Goal: Task Accomplishment & Management: Use online tool/utility

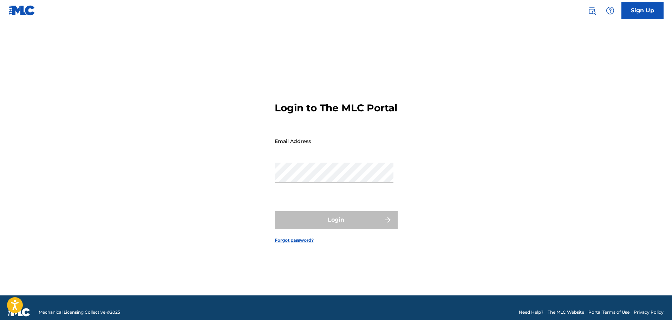
drag, startPoint x: 0, startPoint y: 0, endPoint x: 309, endPoint y: 147, distance: 342.0
click at [309, 147] on input "Email Address" at bounding box center [334, 141] width 119 height 20
type input "l"
type input "[EMAIL_ADDRESS][DOMAIN_NAME]"
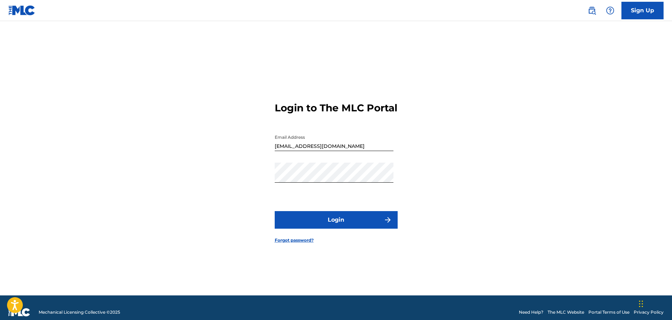
click at [329, 227] on button "Login" at bounding box center [336, 220] width 123 height 18
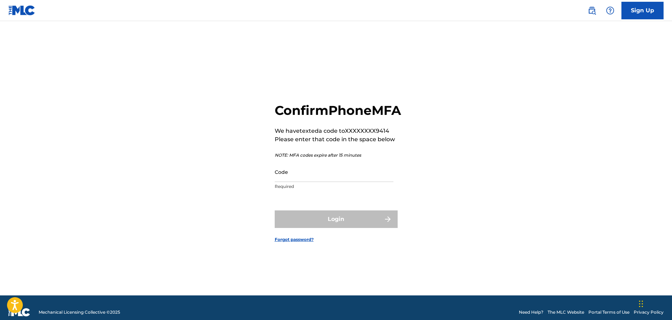
click at [297, 182] on input "Code" at bounding box center [334, 172] width 119 height 20
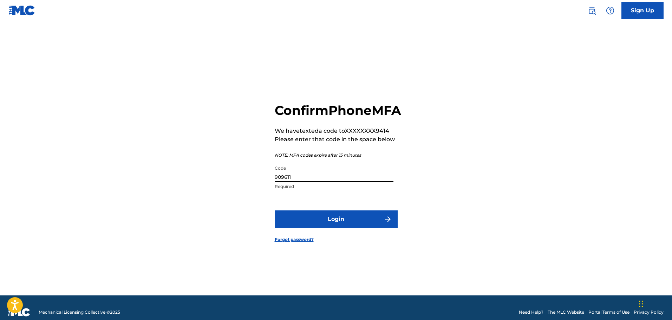
type input "909611"
click at [332, 226] on button "Login" at bounding box center [336, 219] width 123 height 18
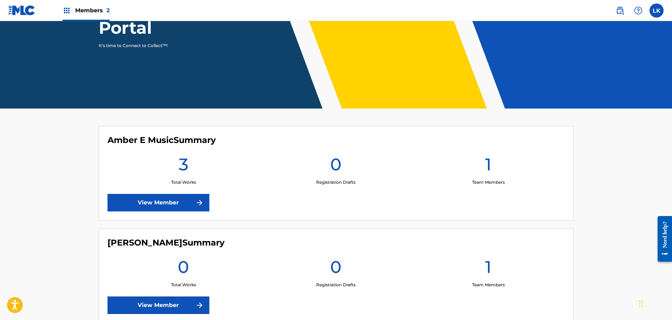
scroll to position [105, 0]
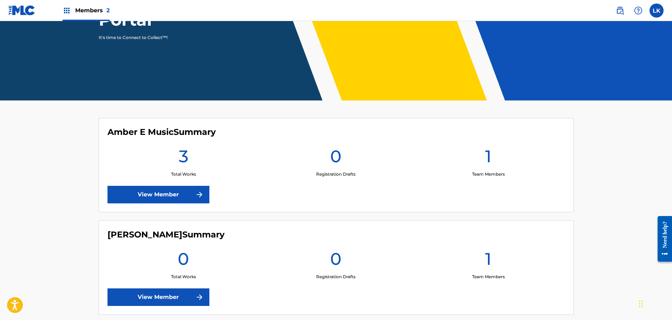
click at [176, 195] on link "View Member" at bounding box center [158, 195] width 102 height 18
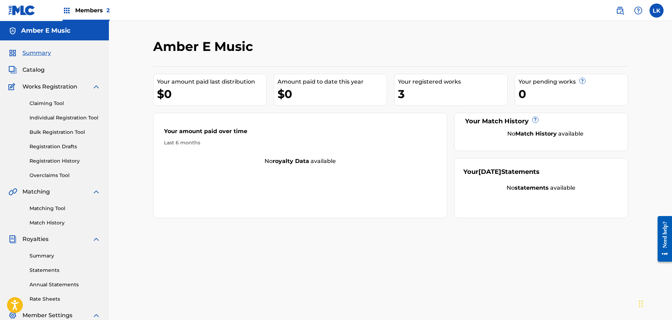
click at [33, 71] on span "Catalog" at bounding box center [33, 70] width 22 height 8
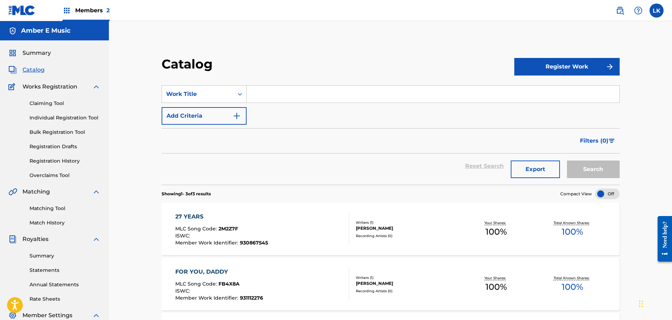
click at [267, 93] on input "Search Form" at bounding box center [433, 94] width 373 height 17
type input "D"
click at [572, 65] on button "Register Work" at bounding box center [566, 67] width 105 height 18
click at [539, 91] on link "Individual" at bounding box center [566, 89] width 105 height 17
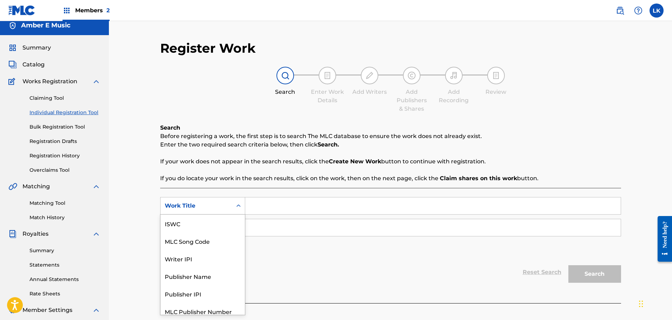
scroll to position [18, 0]
click at [239, 211] on div "Search Form" at bounding box center [238, 206] width 13 height 13
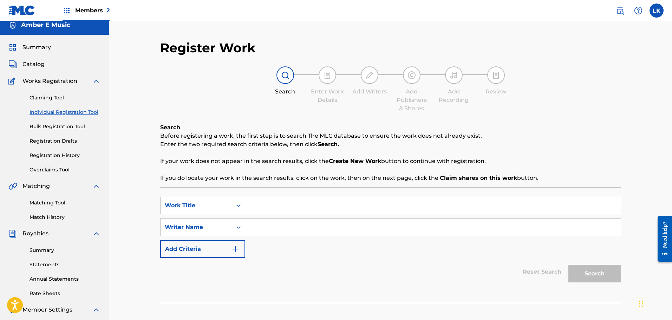
click at [240, 204] on icon "Search Form" at bounding box center [238, 205] width 7 height 7
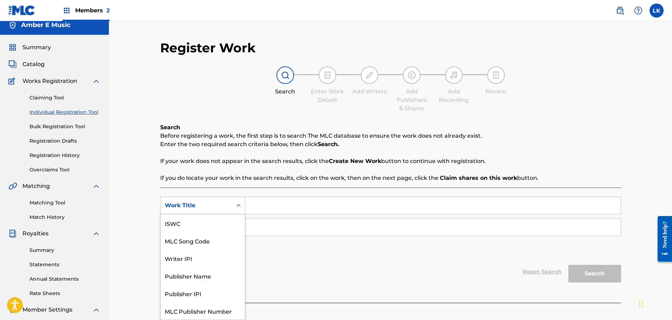
click at [235, 205] on icon "Search Form" at bounding box center [238, 205] width 7 height 7
click at [275, 205] on input "Search Form" at bounding box center [432, 205] width 375 height 17
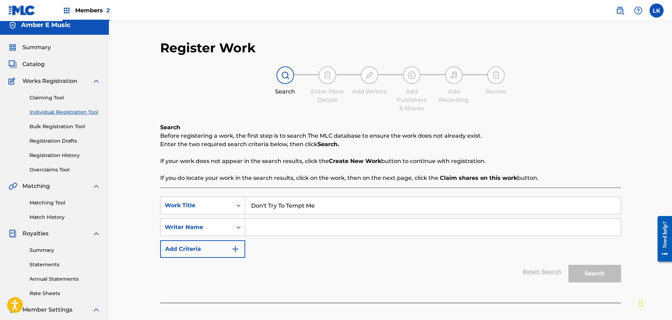
type input "Don't Try To Tempt Me"
click at [240, 227] on div "Search Form" at bounding box center [238, 227] width 13 height 13
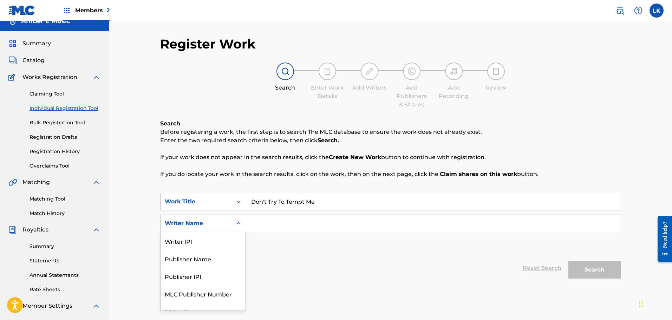
scroll to position [10, 0]
click at [227, 238] on div "Writer IPI" at bounding box center [203, 241] width 84 height 18
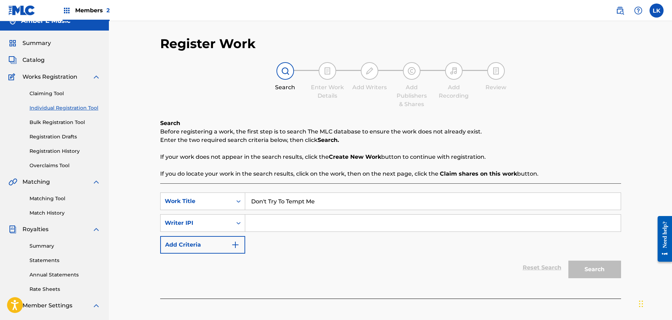
click at [274, 224] on input "Search Form" at bounding box center [432, 223] width 375 height 17
type input "[PERSON_NAME]"
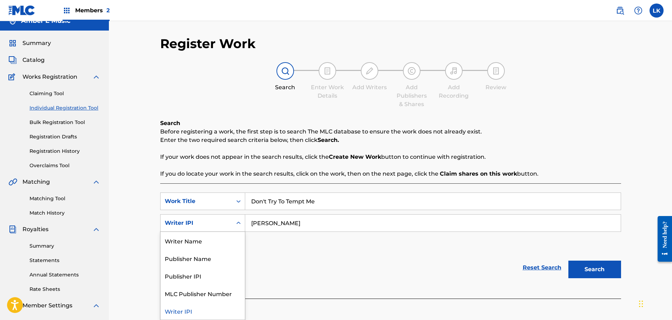
click at [239, 222] on icon "Search Form" at bounding box center [238, 223] width 7 height 7
click at [221, 242] on div "Writer Name" at bounding box center [203, 241] width 84 height 18
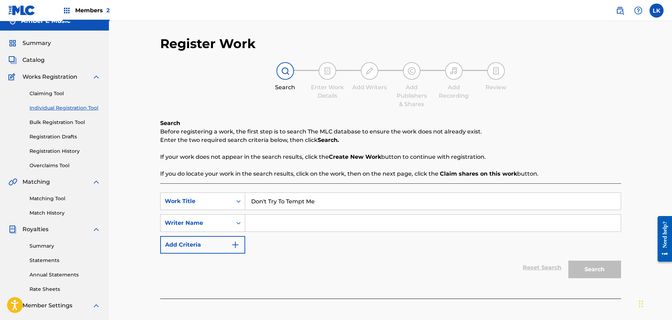
click at [261, 224] on input "Search Form" at bounding box center [432, 223] width 375 height 17
type input "[PERSON_NAME]"
click at [590, 270] on button "Search" at bounding box center [594, 270] width 53 height 18
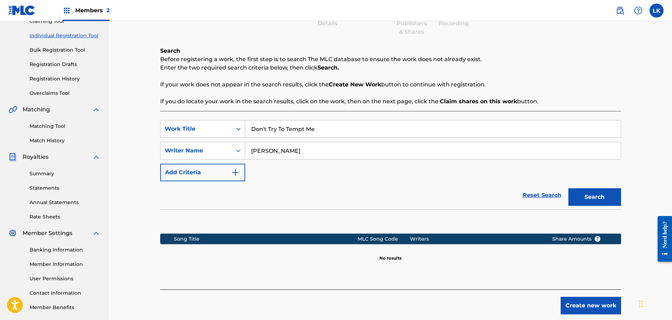
scroll to position [47, 0]
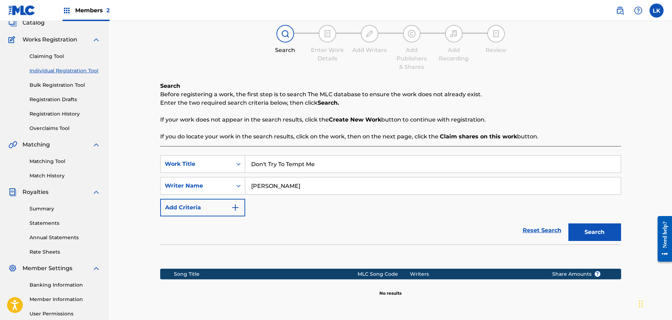
click at [237, 207] on img "Search Form" at bounding box center [235, 207] width 8 height 8
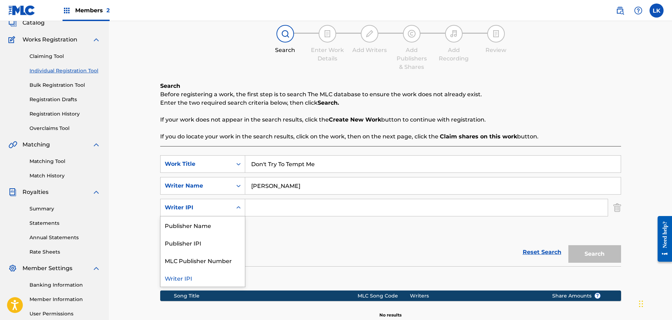
click at [238, 208] on icon "Search Form" at bounding box center [238, 207] width 7 height 7
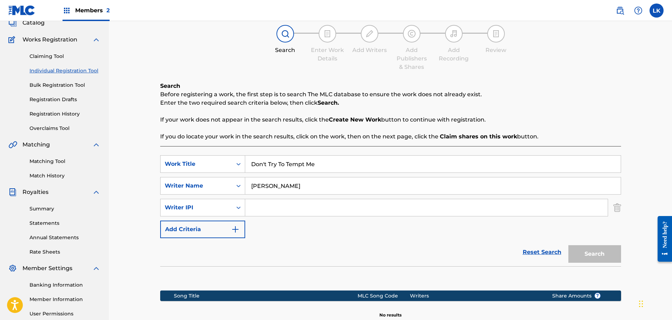
click at [240, 208] on icon "Search Form" at bounding box center [238, 207] width 7 height 7
click at [234, 231] on img "Search Form" at bounding box center [235, 229] width 8 height 8
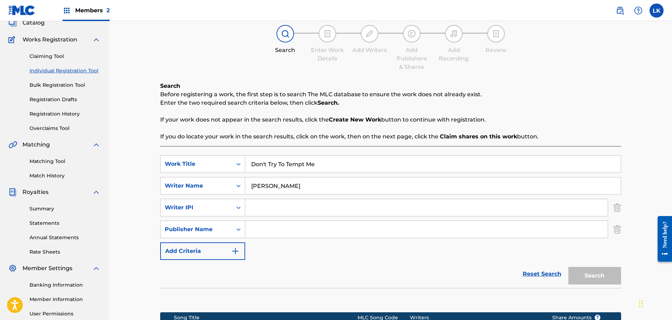
click at [277, 231] on input "Search Form" at bounding box center [426, 229] width 362 height 17
type input "Amber E Music"
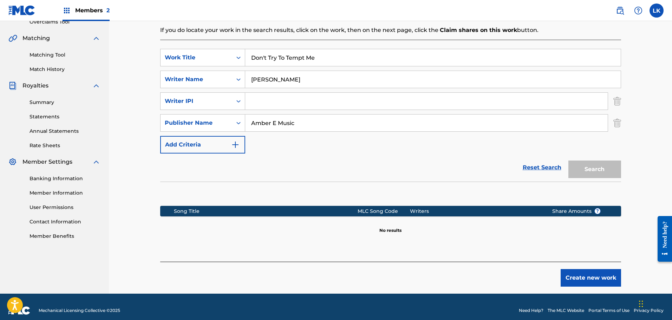
scroll to position [161, 0]
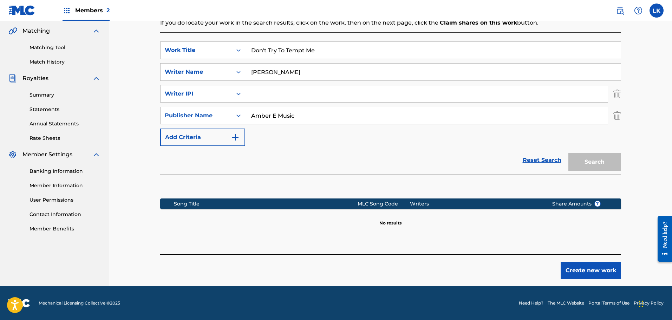
click at [541, 158] on link "Reset Search" at bounding box center [542, 159] width 46 height 15
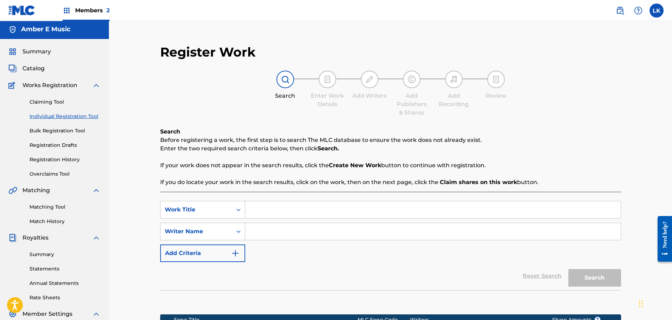
scroll to position [0, 0]
